Goal: Task Accomplishment & Management: Complete application form

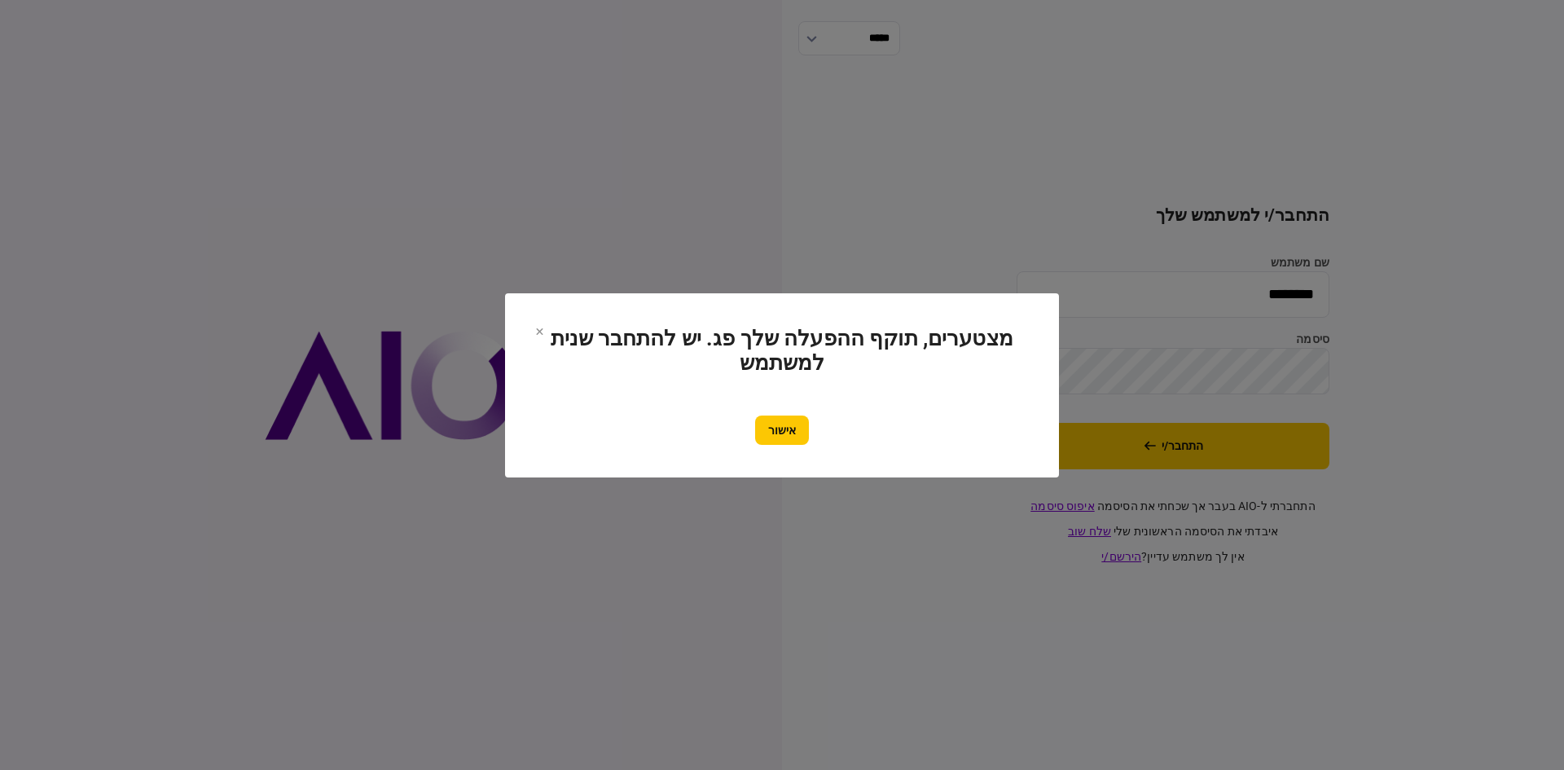
click at [786, 425] on button "אישור" at bounding box center [782, 429] width 54 height 29
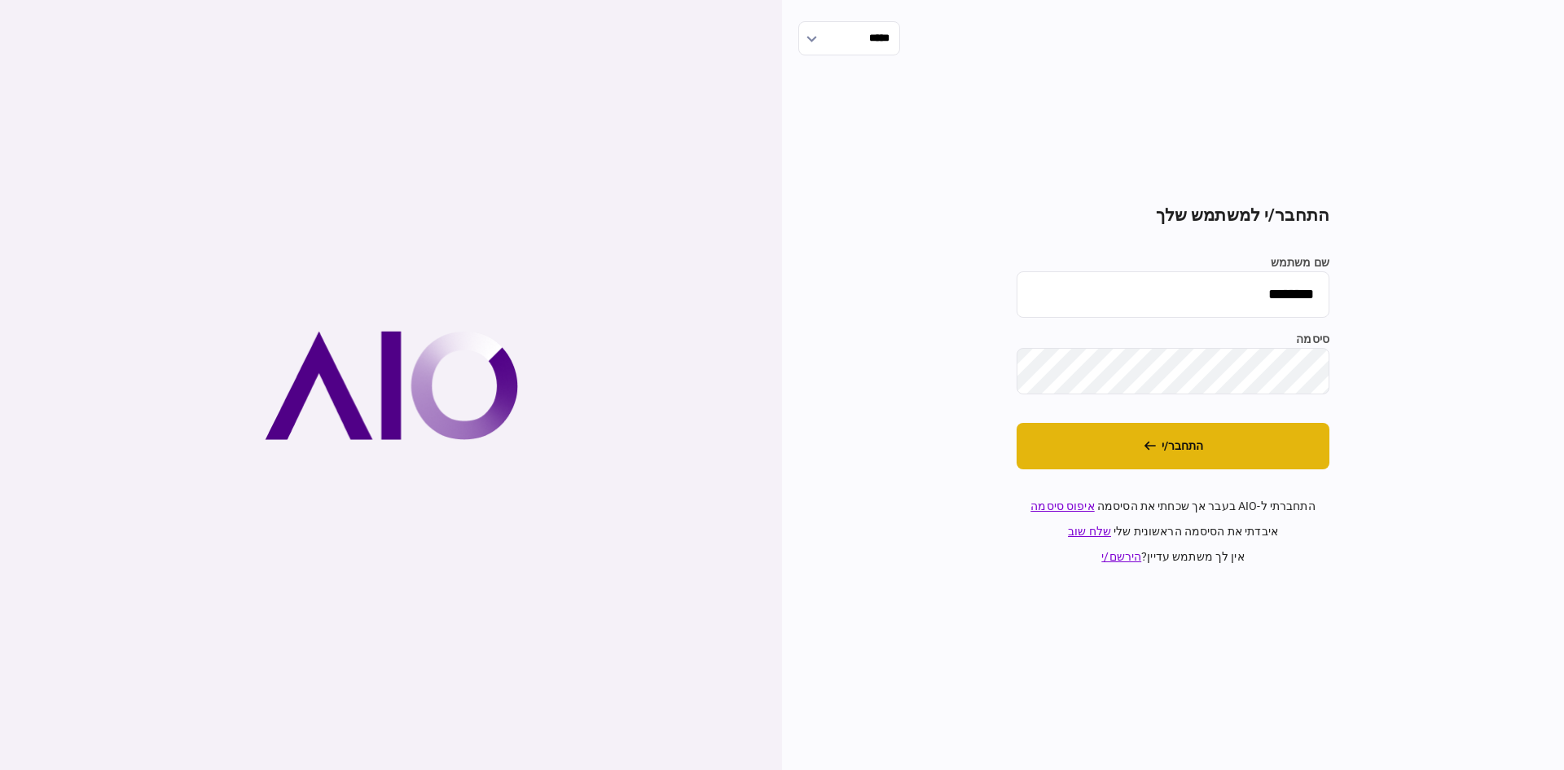
click at [1097, 430] on button "התחבר/י" at bounding box center [1172, 446] width 313 height 46
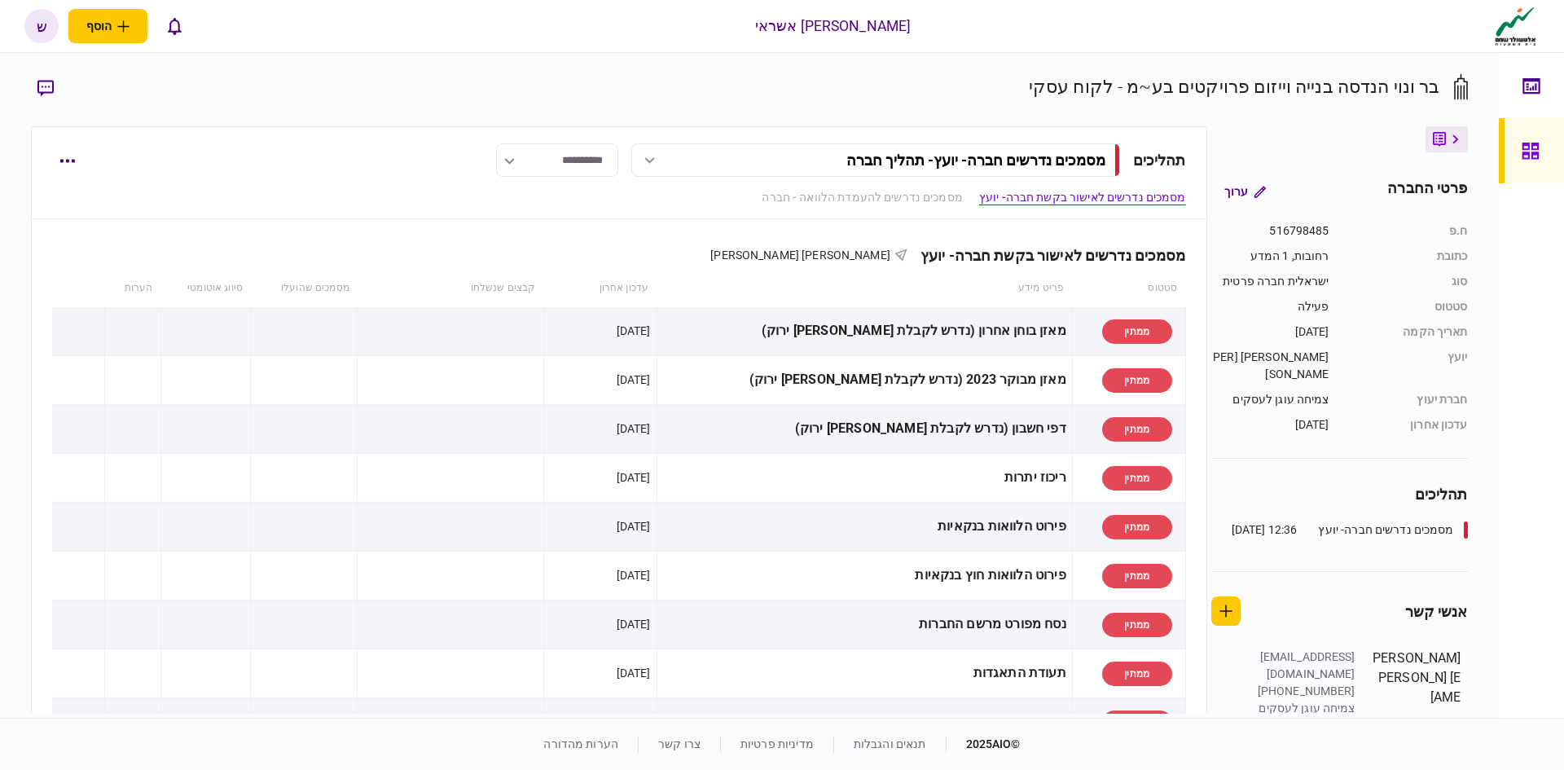
click at [1517, 159] on link at bounding box center [1531, 150] width 65 height 65
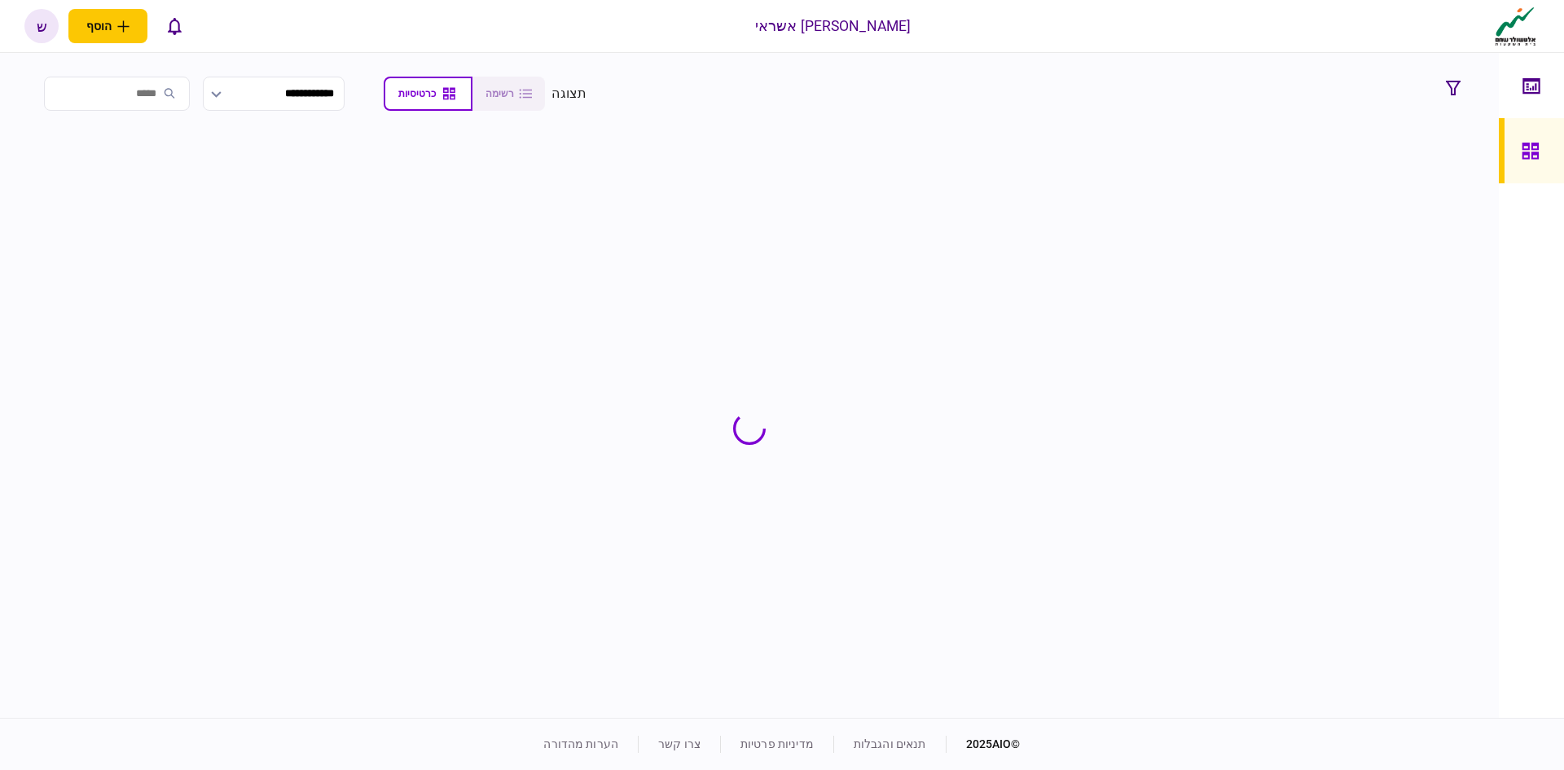
click at [169, 89] on input "search" at bounding box center [117, 94] width 146 height 34
click at [168, 93] on input "search" at bounding box center [117, 94] width 146 height 34
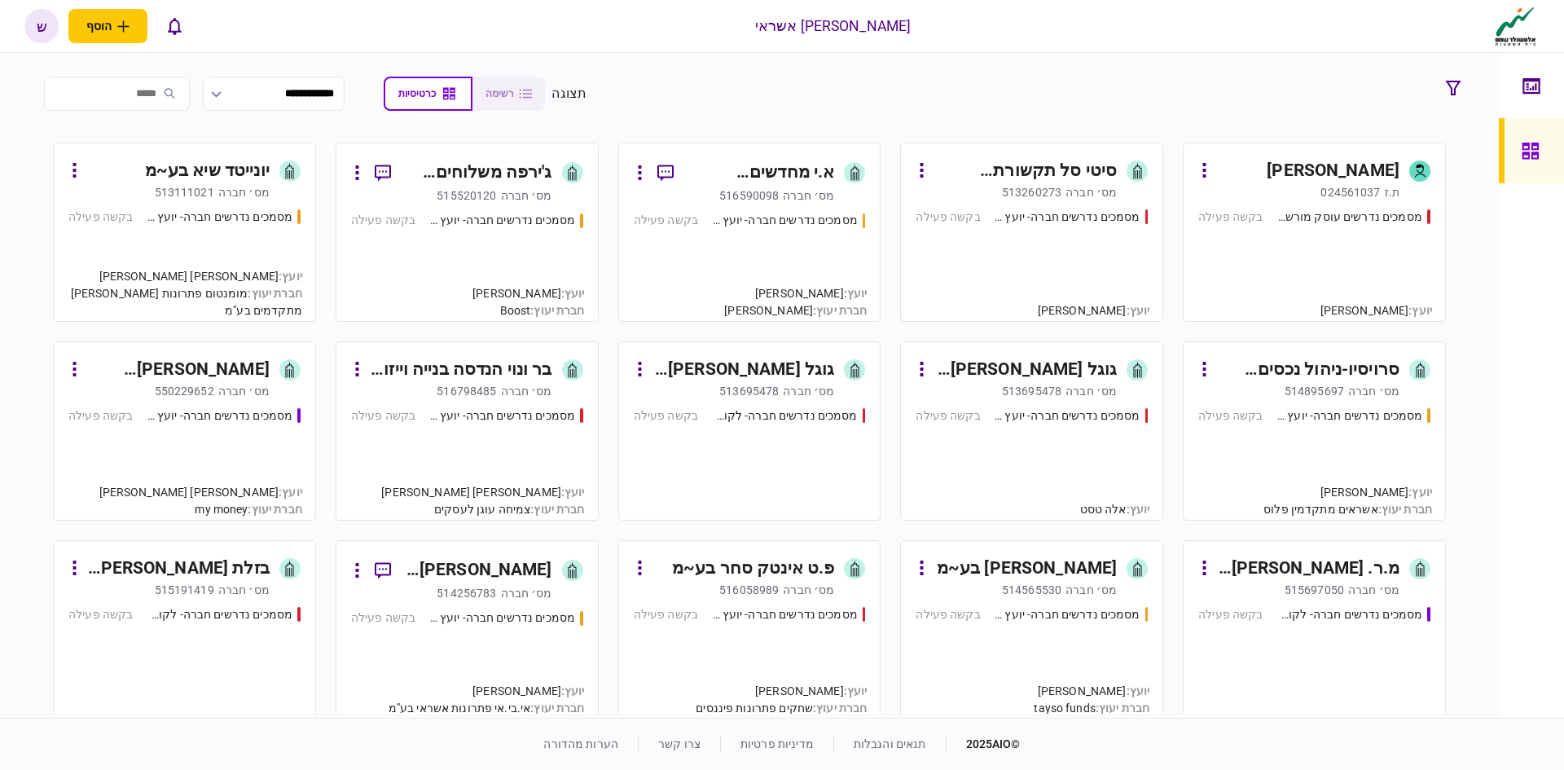
click at [168, 93] on input "search" at bounding box center [117, 94] width 146 height 34
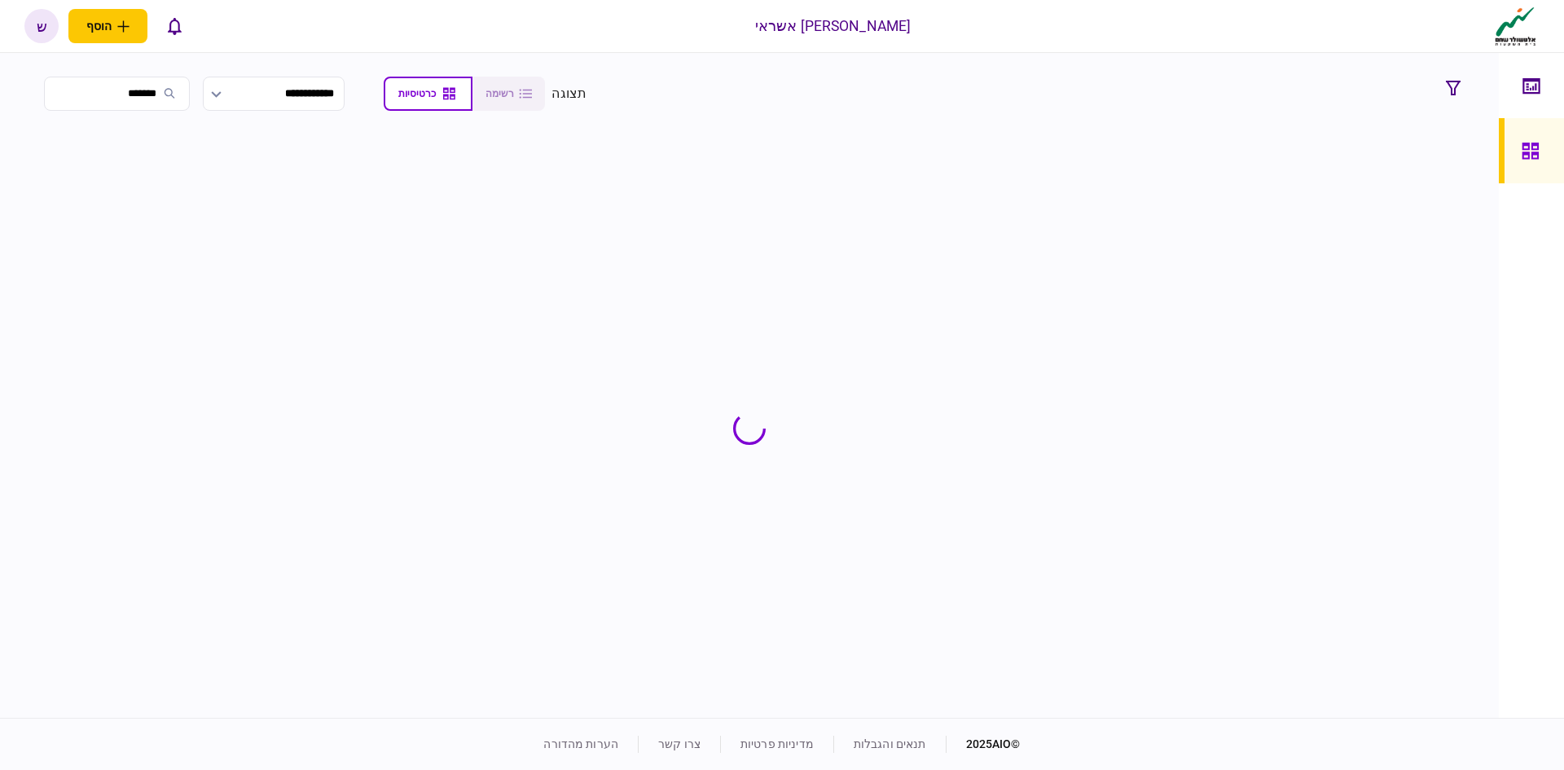
type input "******"
click at [1261, 170] on section at bounding box center [749, 428] width 1436 height 571
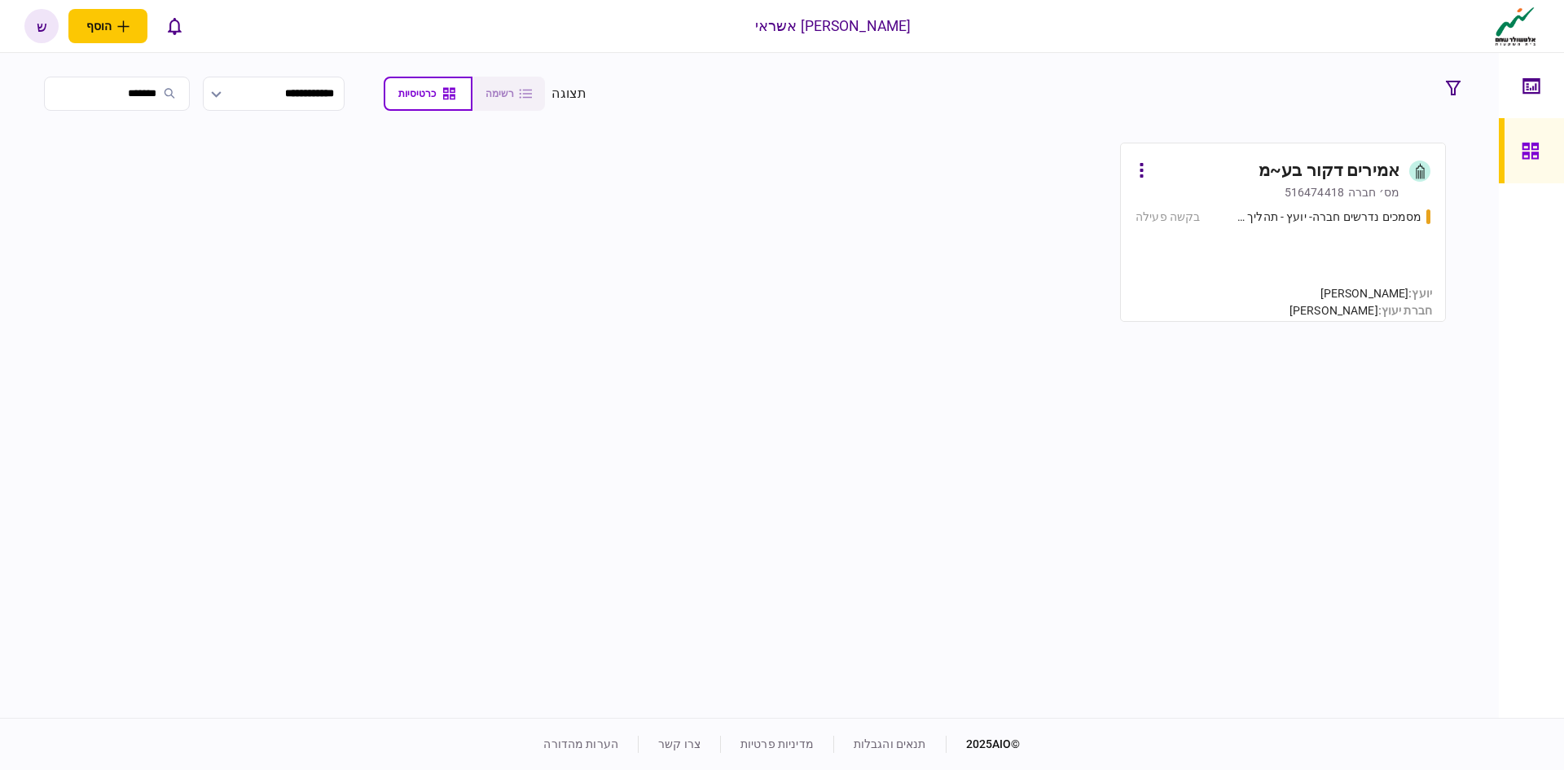
click at [1260, 190] on div "[PERSON_NAME]׳ חברה 516474418" at bounding box center [1267, 192] width 264 height 16
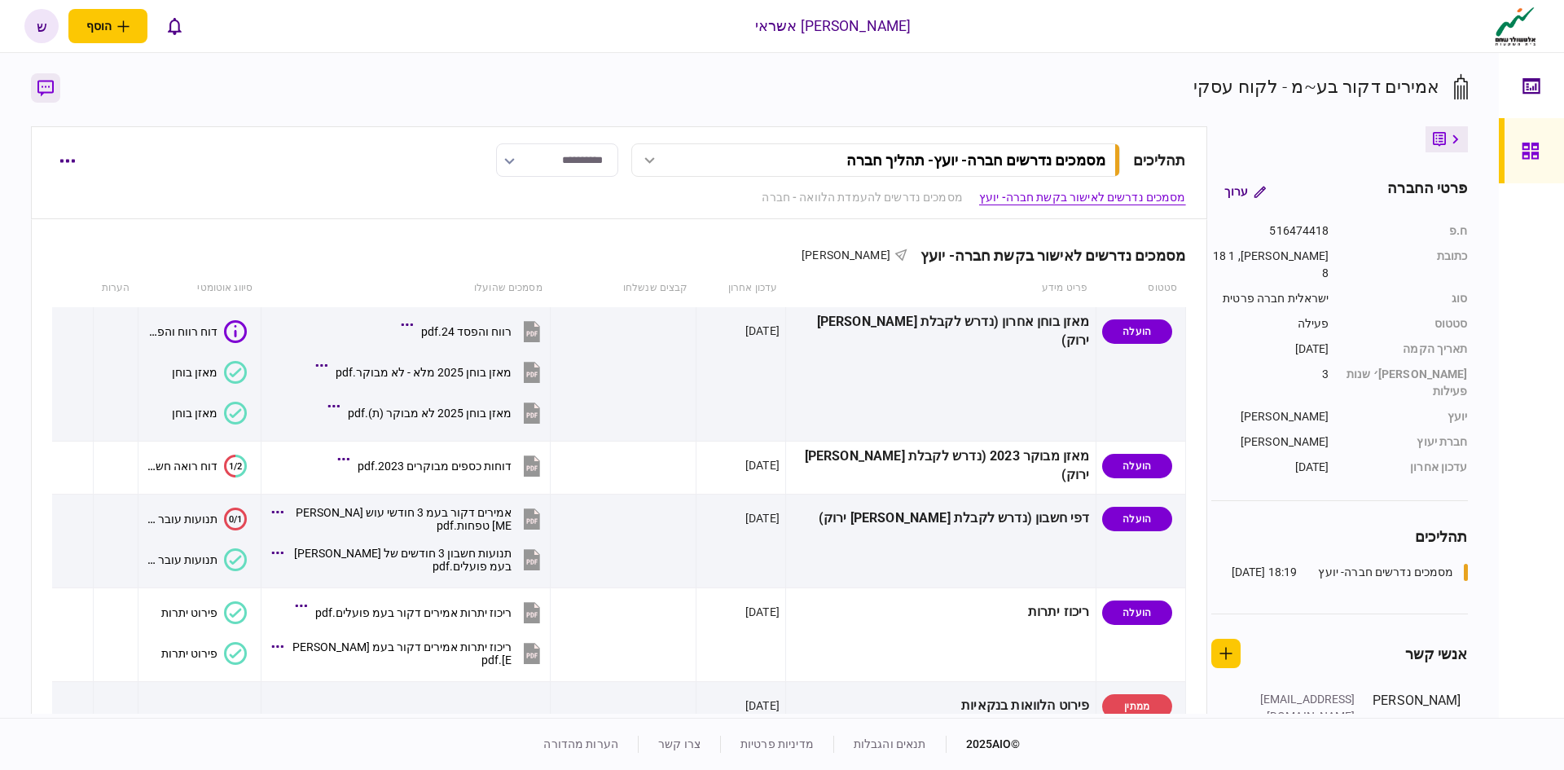
click at [50, 96] on icon "button" at bounding box center [45, 88] width 16 height 17
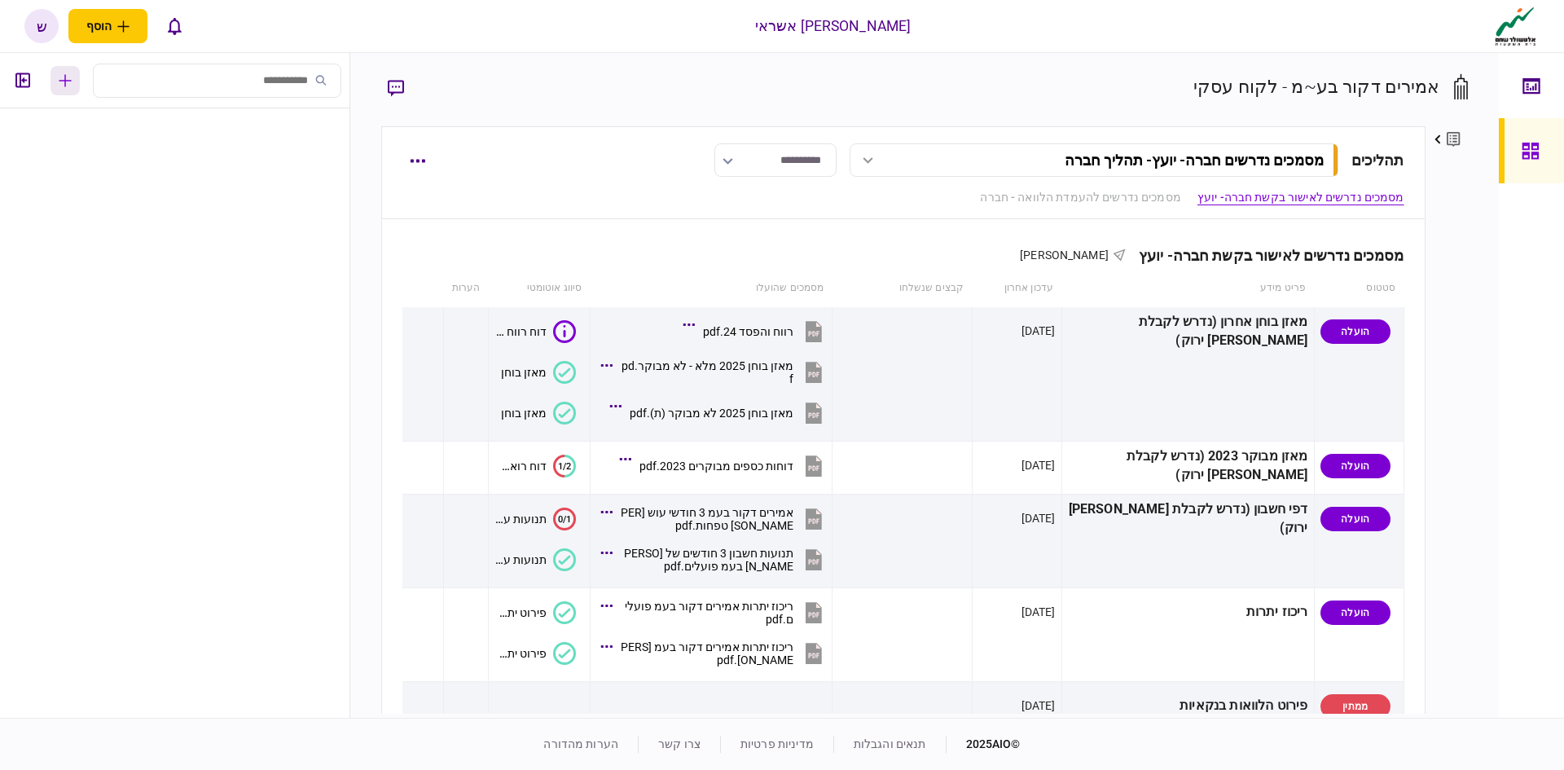
click at [72, 82] on button "button" at bounding box center [64, 80] width 29 height 29
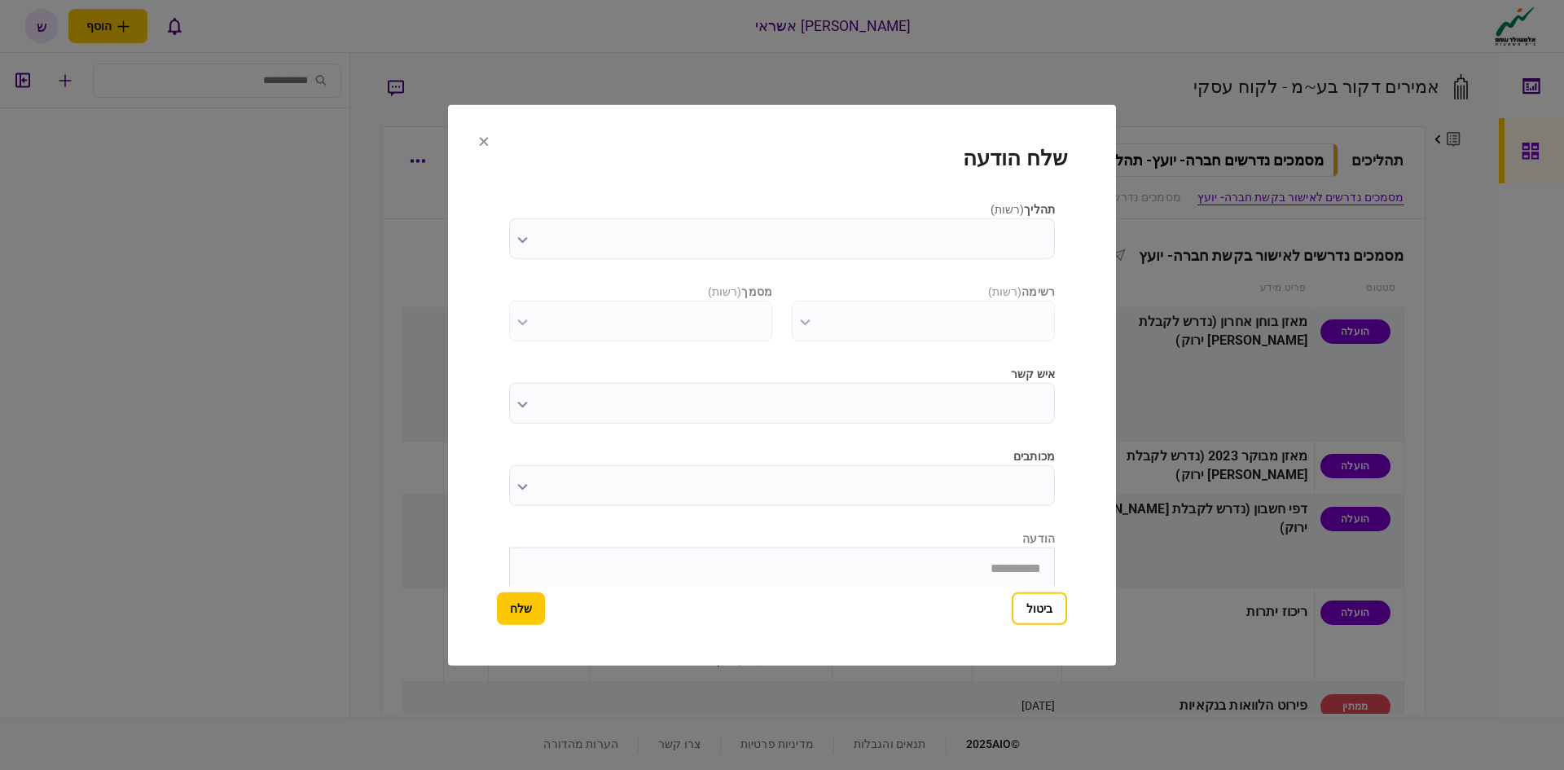
click at [614, 243] on input "תהליך ( רשות )" at bounding box center [782, 237] width 546 height 41
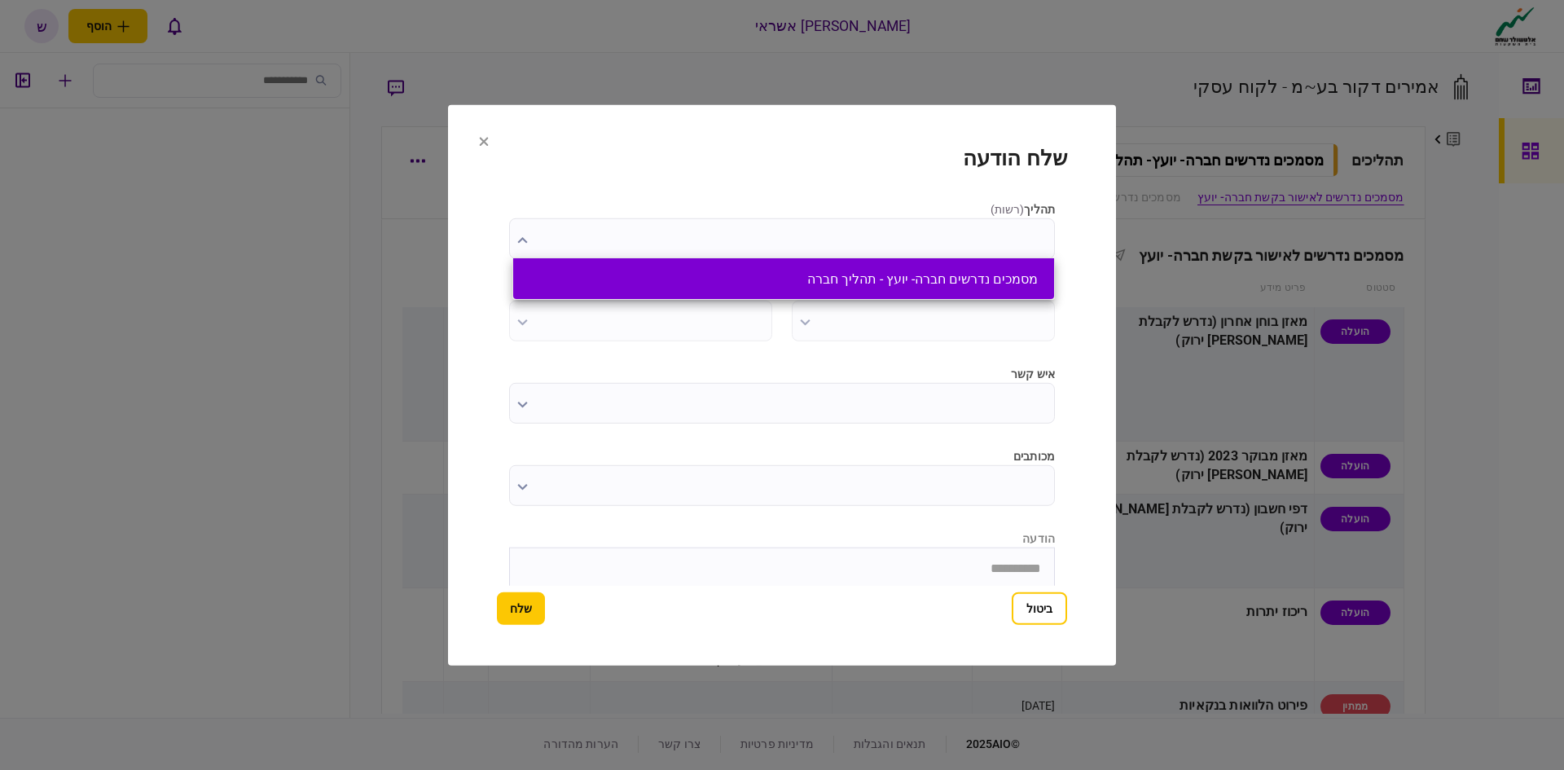
click at [731, 291] on li "מסמכים נדרשים חברה- יועץ - תהליך חברה" at bounding box center [783, 278] width 541 height 41
type input "**********"
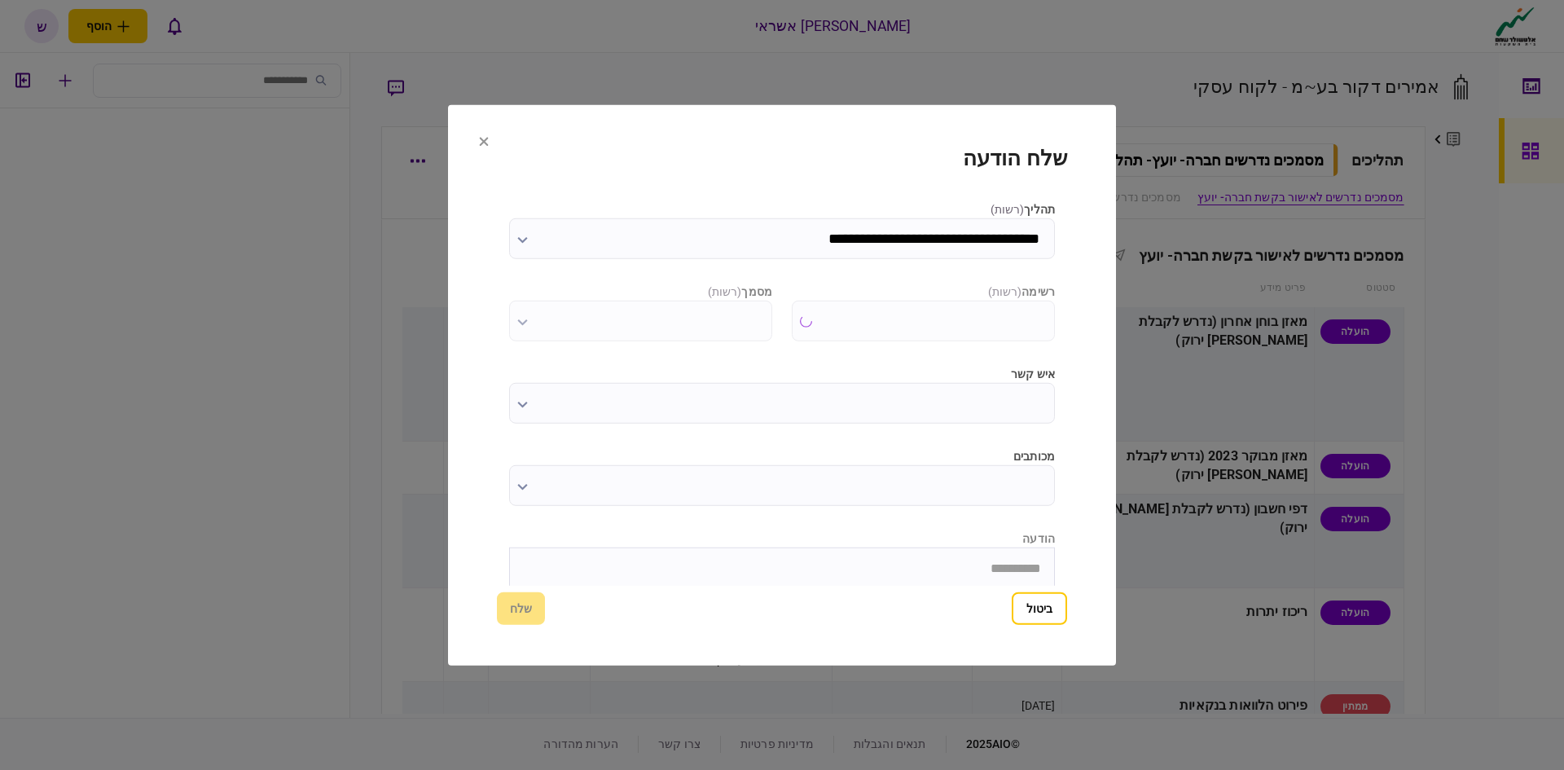
type input "**********"
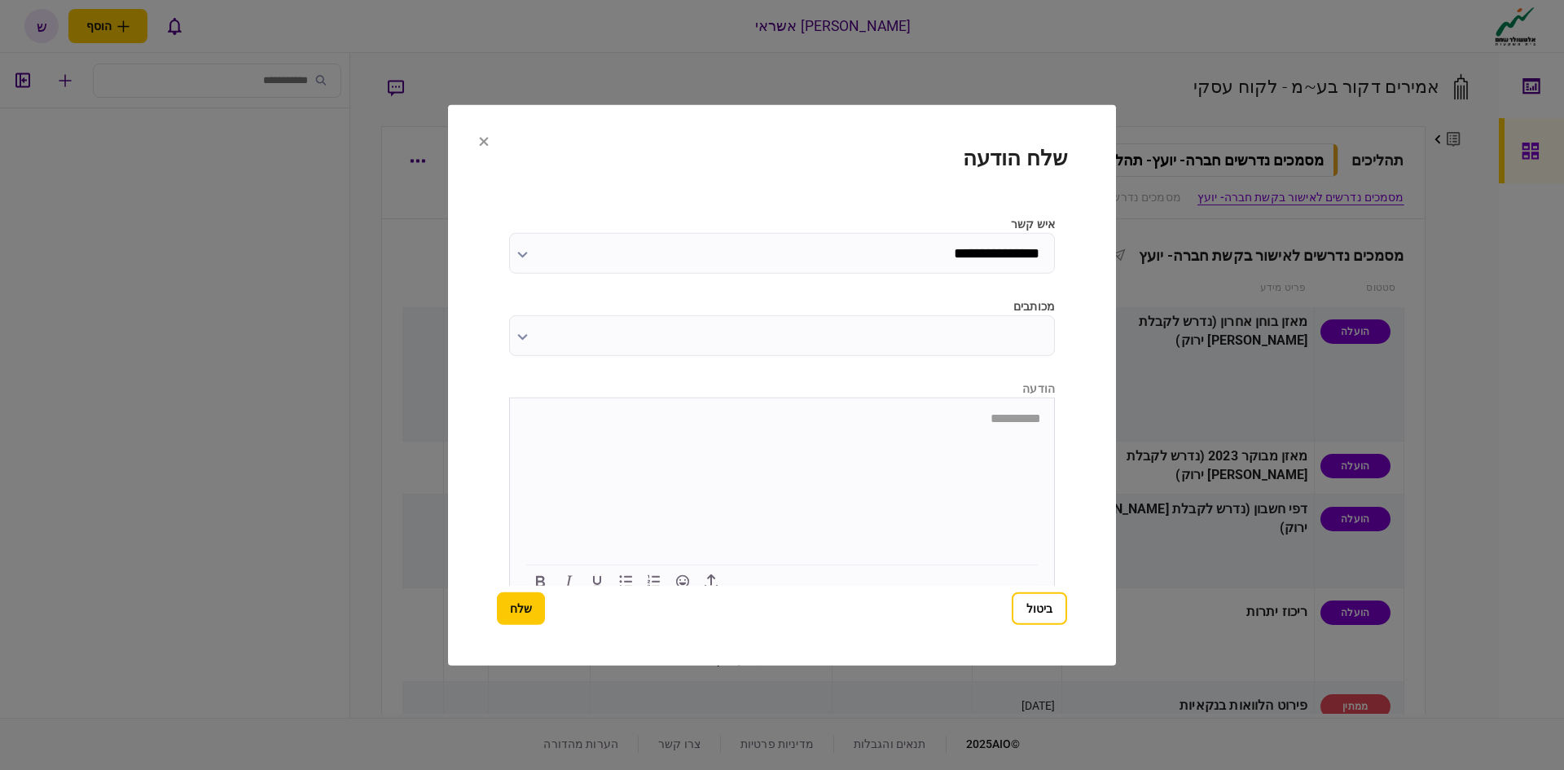
scroll to position [165, 0]
click at [710, 558] on icon "button" at bounding box center [711, 566] width 20 height 20
click at [720, 566] on icon "button" at bounding box center [711, 566] width 20 height 20
click at [709, 565] on icon "button" at bounding box center [711, 566] width 20 height 20
click at [713, 564] on icon "button" at bounding box center [710, 566] width 13 height 15
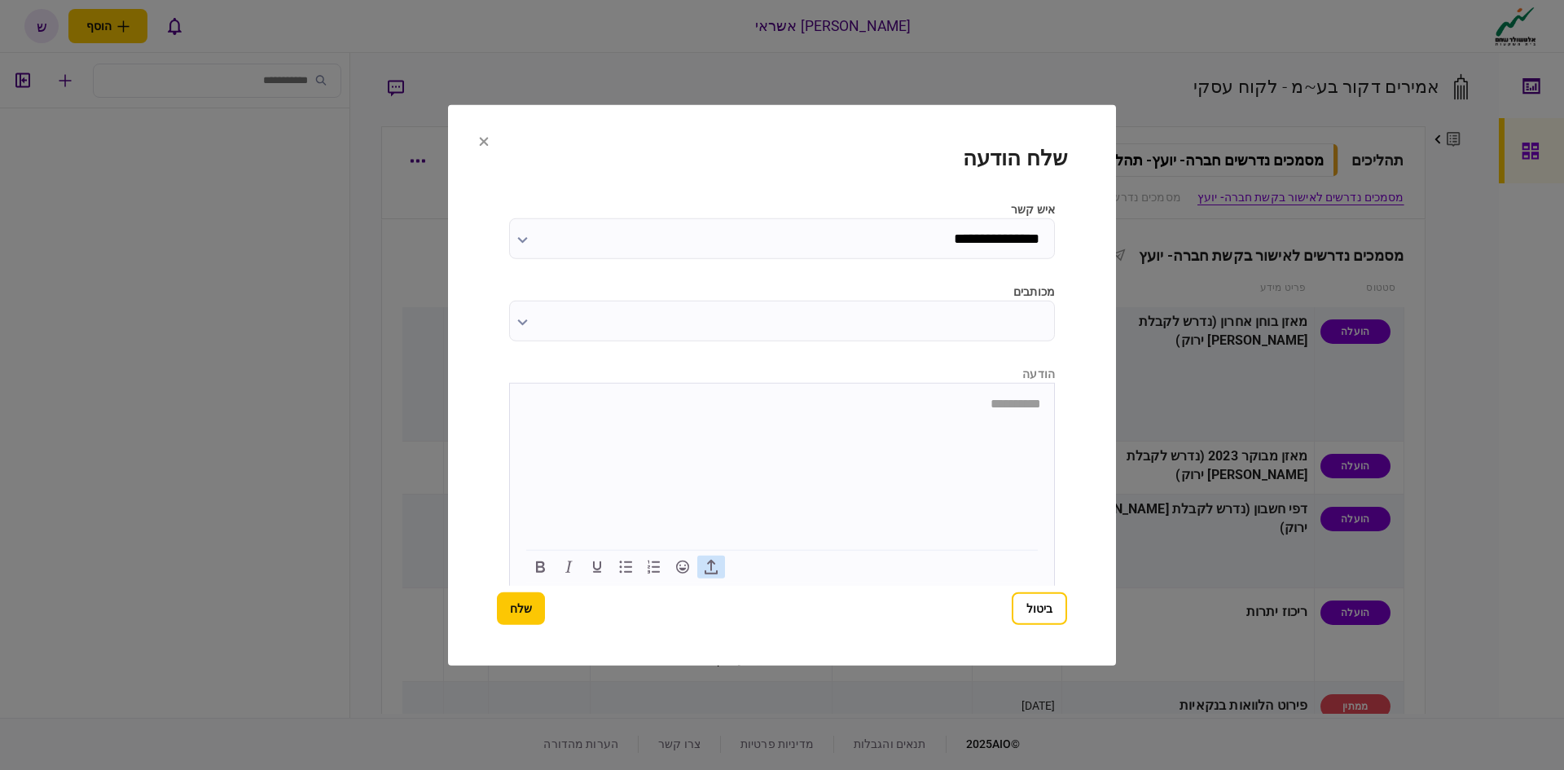
click at [713, 564] on icon "button" at bounding box center [710, 566] width 13 height 15
click at [523, 608] on button "שלח" at bounding box center [521, 608] width 48 height 33
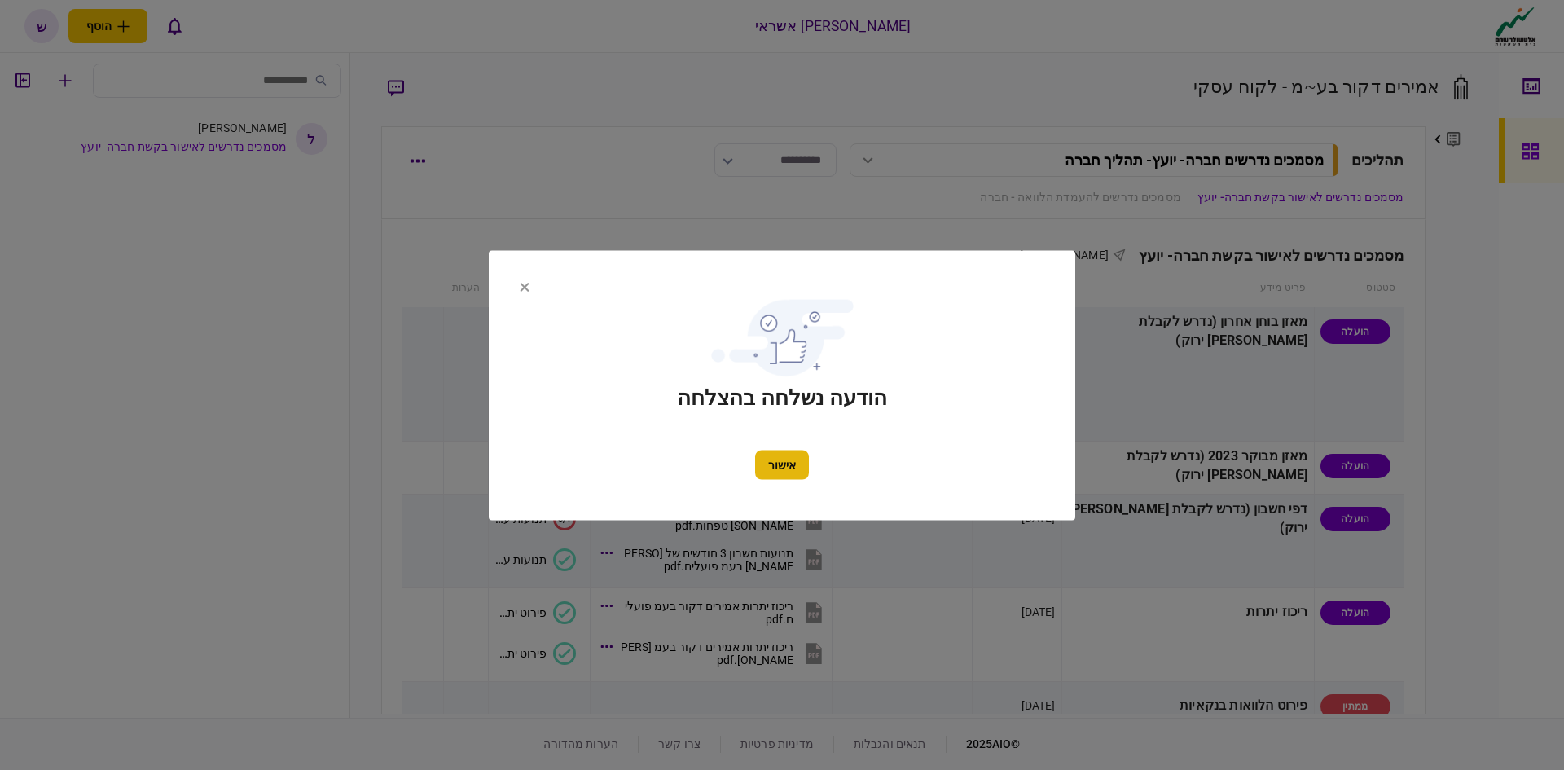
click at [763, 473] on button "אישור" at bounding box center [782, 464] width 54 height 29
